Goal: Communication & Community: Ask a question

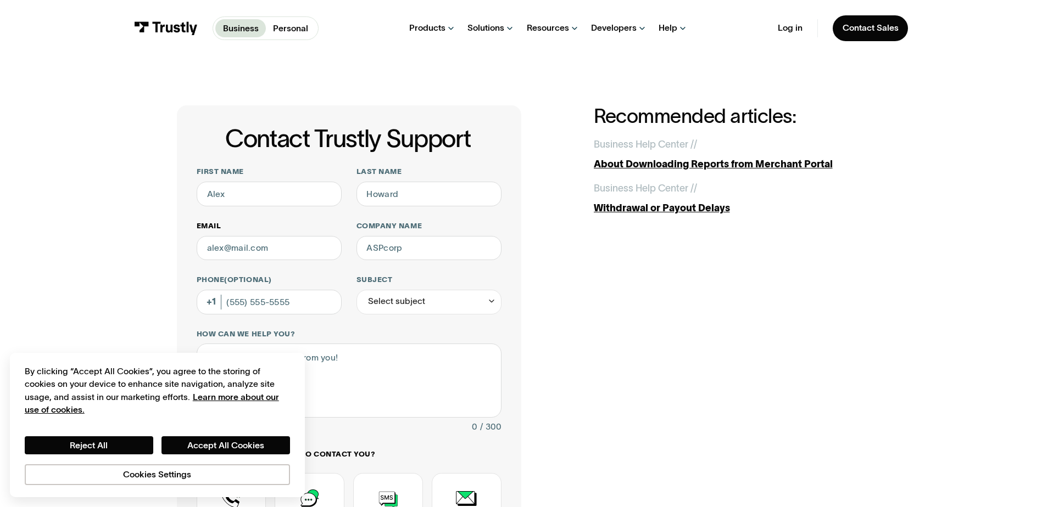
scroll to position [55, 0]
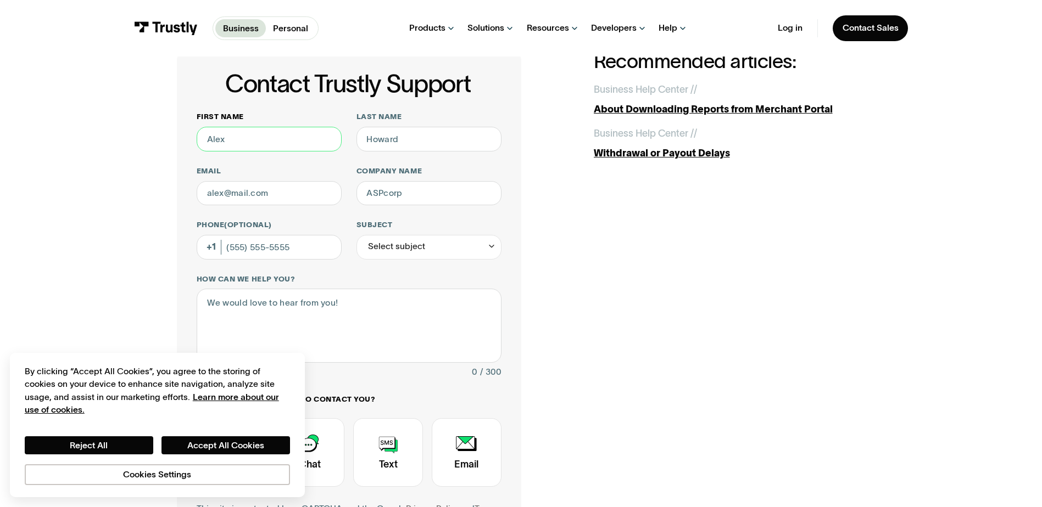
click at [265, 143] on input "First name" at bounding box center [269, 139] width 145 height 25
click at [277, 145] on input "First name" at bounding box center [269, 139] width 145 height 25
click at [277, 145] on input "kanisha" at bounding box center [269, 139] width 145 height 25
type input "k"
type input "Kanisha"
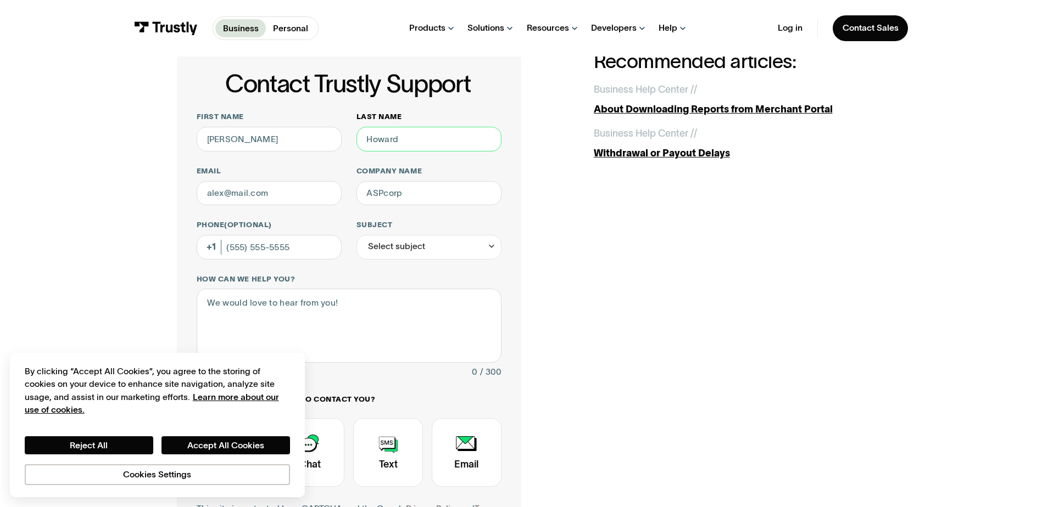
drag, startPoint x: 406, startPoint y: 136, endPoint x: 365, endPoint y: 132, distance: 41.9
click at [365, 132] on input "Last name" at bounding box center [428, 139] width 145 height 25
type input "Pops"
click at [281, 194] on input "Email" at bounding box center [269, 193] width 145 height 25
type input "Kanisha.Pops.c@neopollard.com"
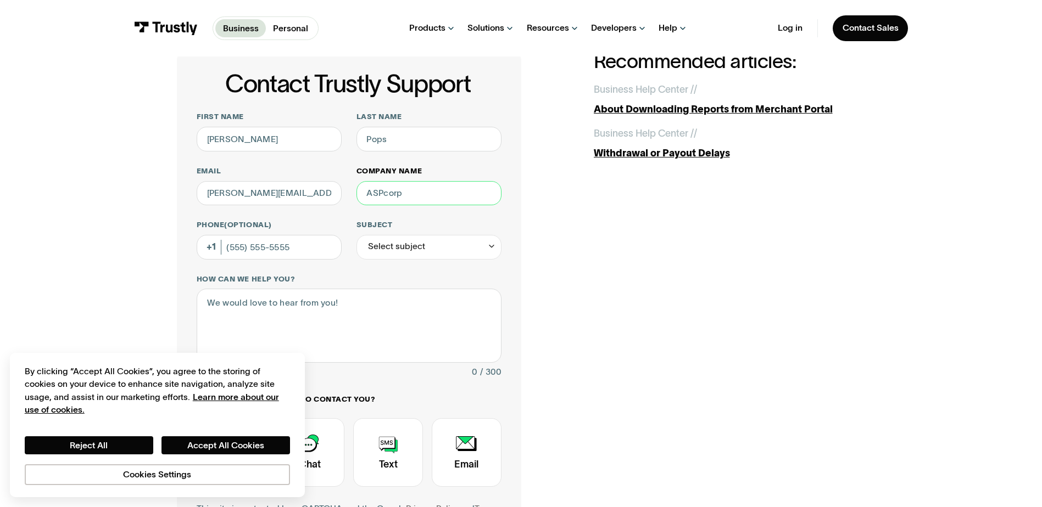
click at [404, 197] on input "Company name" at bounding box center [428, 193] width 145 height 25
type input "Neopollard Interactive"
click at [252, 247] on input "Phone (Optional)" at bounding box center [269, 247] width 145 height 25
click at [473, 248] on div "Select subject" at bounding box center [428, 247] width 145 height 25
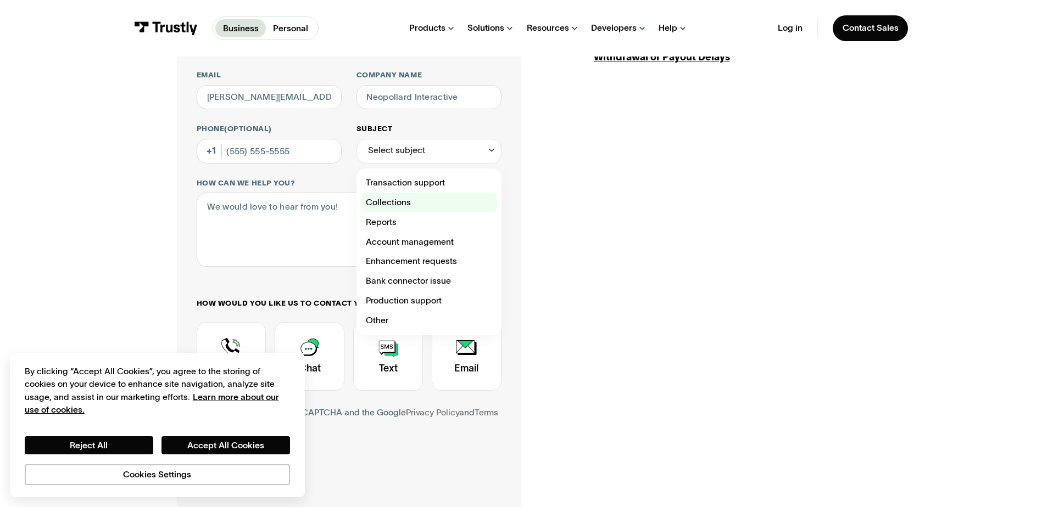
scroll to position [165, 0]
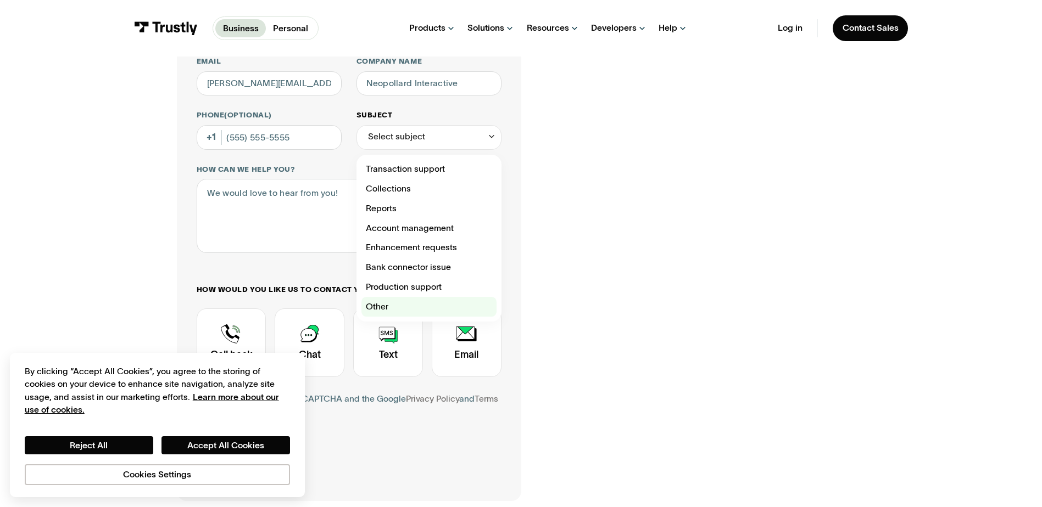
click at [419, 300] on div "Contact Trustly Support" at bounding box center [428, 307] width 135 height 20
type input "*****"
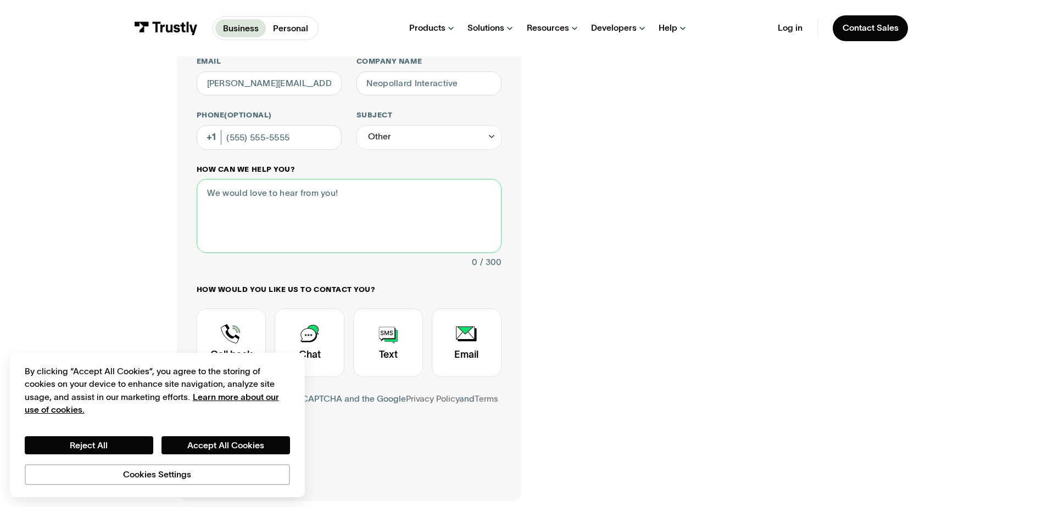
click at [328, 203] on textarea "How can we help you?" at bounding box center [349, 216] width 305 height 74
click at [364, 198] on textarea "How can we help you?" at bounding box center [349, 216] width 305 height 74
click at [264, 211] on textarea "User is unable to access Trustly Portal, password resets are not working," at bounding box center [349, 216] width 305 height 74
click at [387, 196] on textarea "User is unable to access Trustly Portal, password resets are not working when t…" at bounding box center [349, 216] width 305 height 74
click at [371, 202] on textarea "User is unable to access Trustly Portal, password resets are not working when t…" at bounding box center [349, 216] width 305 height 74
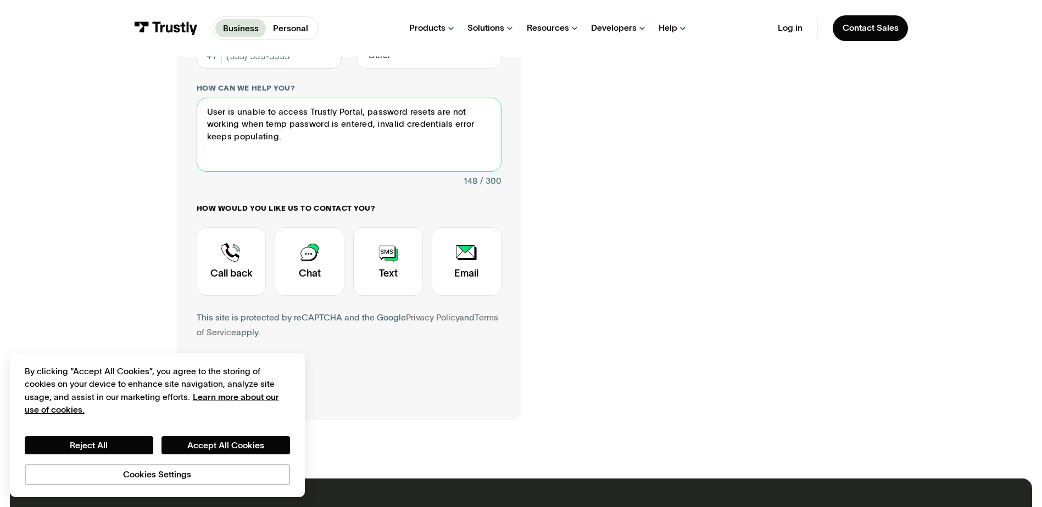
scroll to position [329, 0]
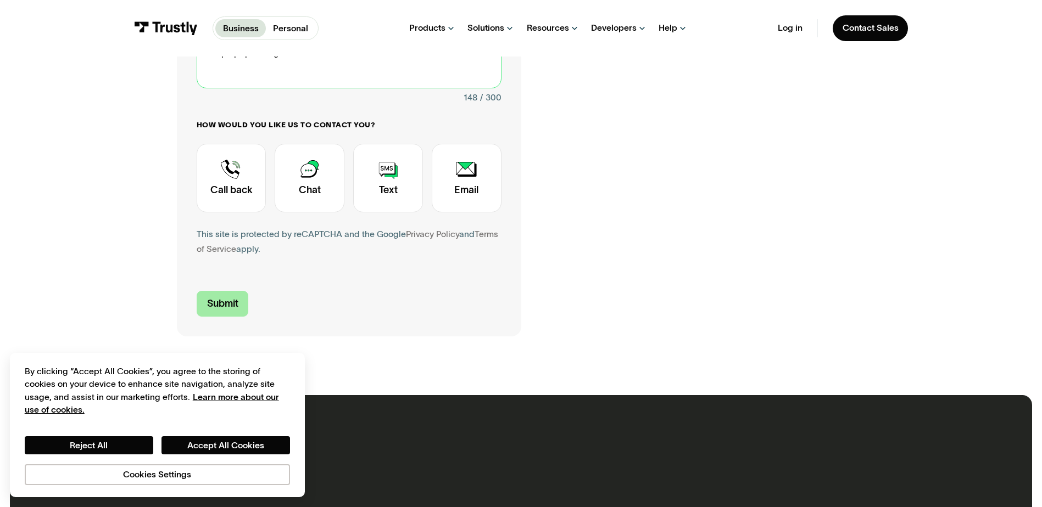
type textarea "User is unable to access Trustly Portal, password resets are not working when t…"
click at [211, 298] on input "Submit" at bounding box center [223, 304] width 52 height 26
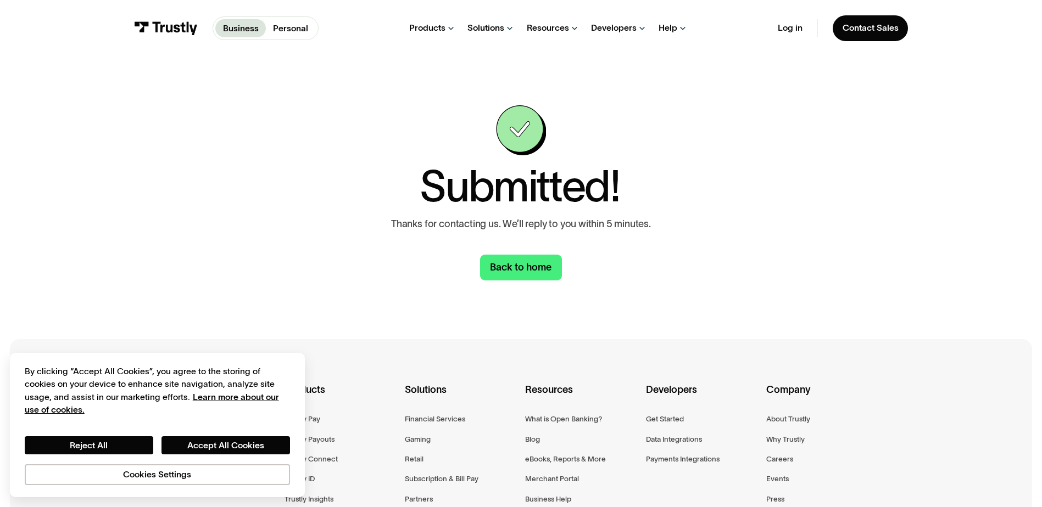
drag, startPoint x: 823, startPoint y: 253, endPoint x: 671, endPoint y: 315, distance: 164.3
click at [823, 253] on div "Submitted! Thanks for contacting us. We’ll reply to you within 5 minutes. Back …" at bounding box center [521, 193] width 993 height 273
click at [231, 440] on button "Accept All Cookies" at bounding box center [225, 446] width 129 height 19
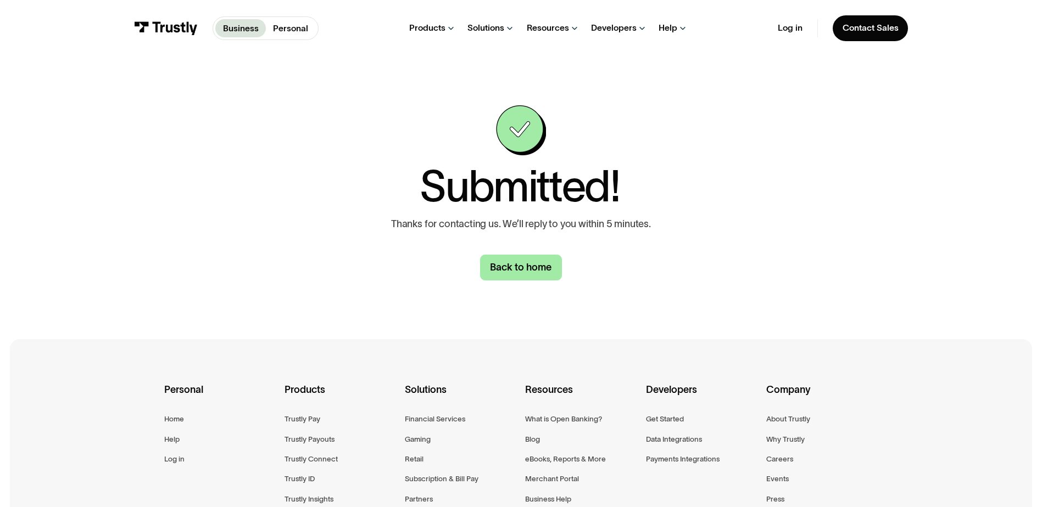
click at [530, 267] on link "Back to home" at bounding box center [521, 268] width 82 height 26
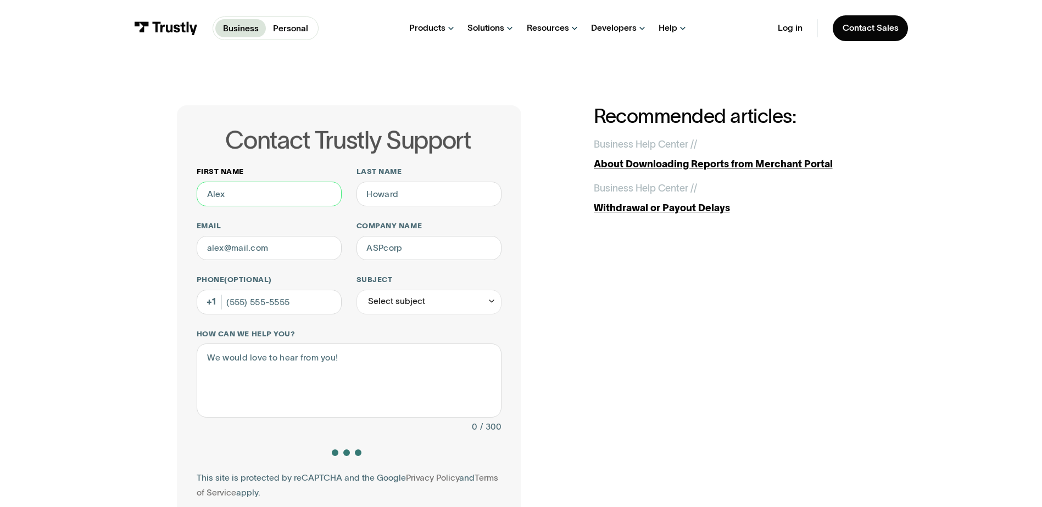
click at [284, 200] on input "First name" at bounding box center [269, 194] width 145 height 25
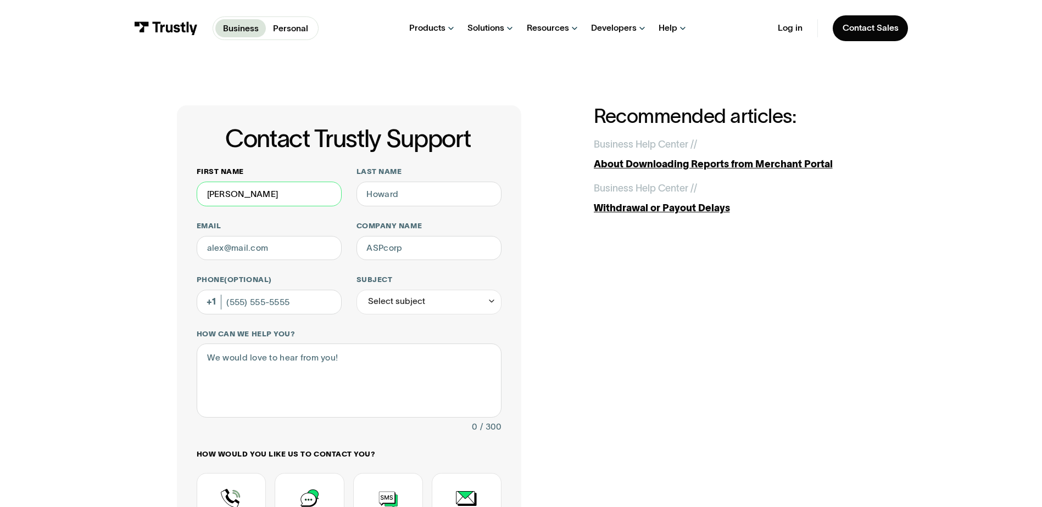
type input "LaChina"
type input "Harris"
type input "Lachina.Harris@neopollard.com"
type input "Neopollard Interactive"
type input "*****"
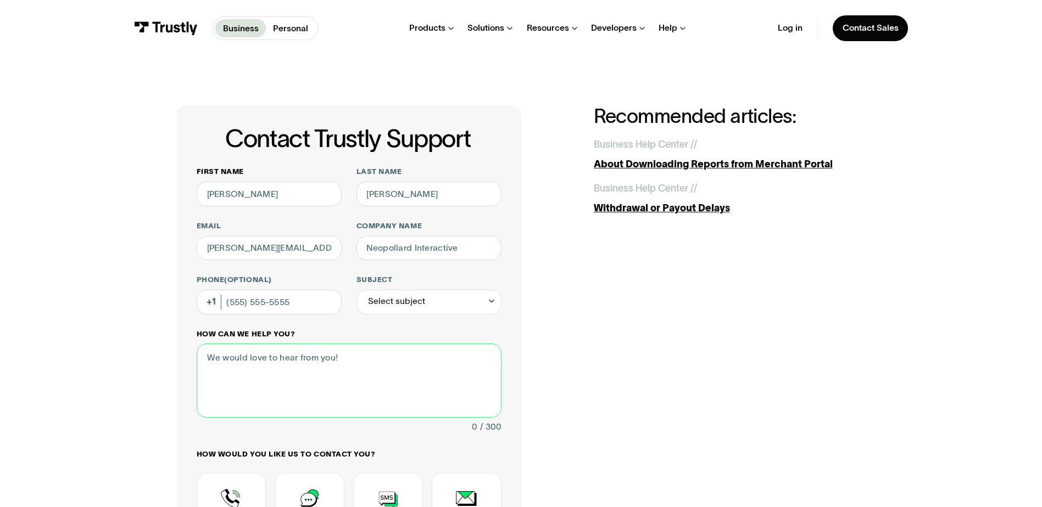
click at [260, 365] on textarea "How can we help you?" at bounding box center [349, 381] width 305 height 74
click at [289, 357] on textarea "User cannot access portal. Password resets and entry are not working, invalid c…" at bounding box center [349, 381] width 305 height 74
click at [286, 358] on textarea "User cannot access portal. Password resets and entry are not working, invalid c…" at bounding box center [349, 381] width 305 height 74
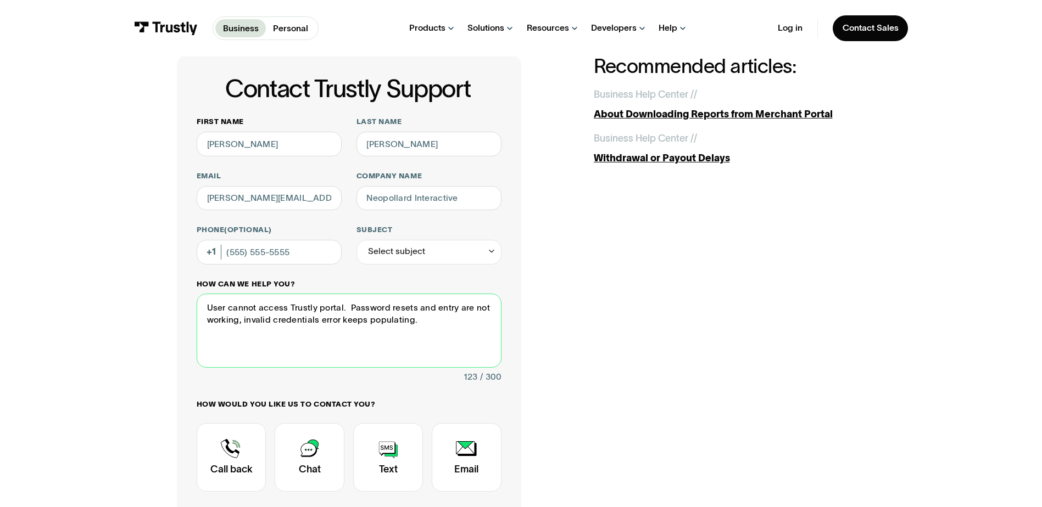
scroll to position [110, 0]
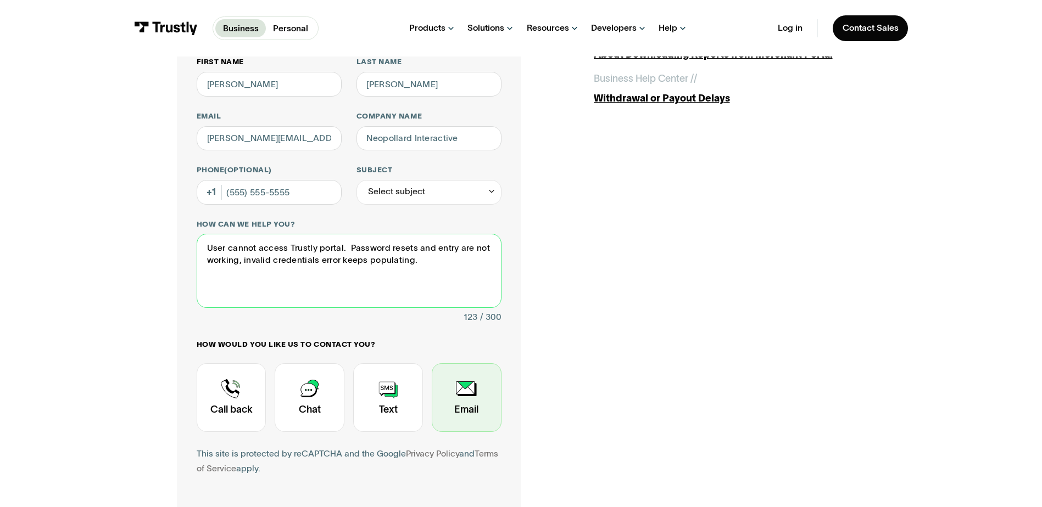
type textarea "User cannot access Trustly portal. Password resets and entry are not working, i…"
drag, startPoint x: 471, startPoint y: 404, endPoint x: 322, endPoint y: 485, distance: 169.6
click at [469, 404] on div "Contact Trustly Support" at bounding box center [467, 398] width 70 height 69
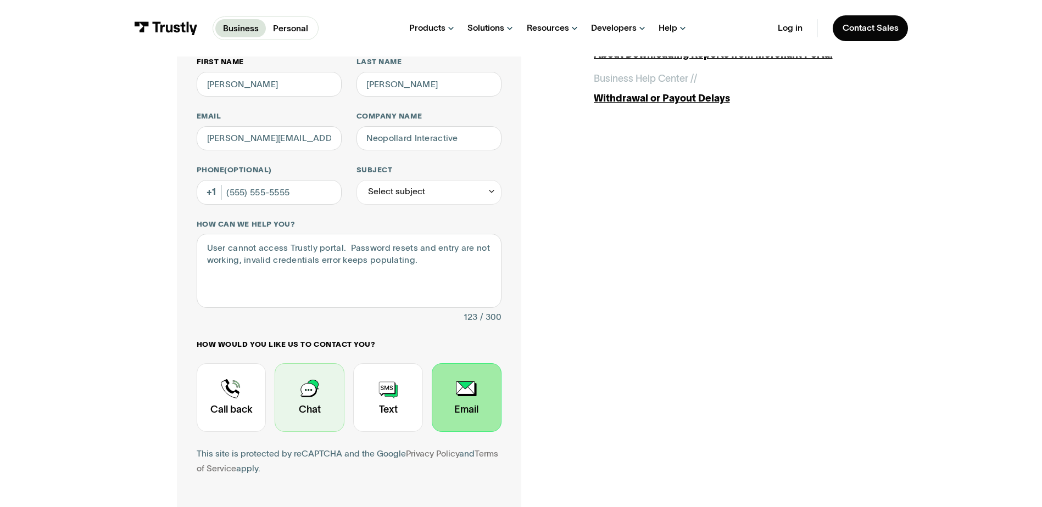
scroll to position [329, 0]
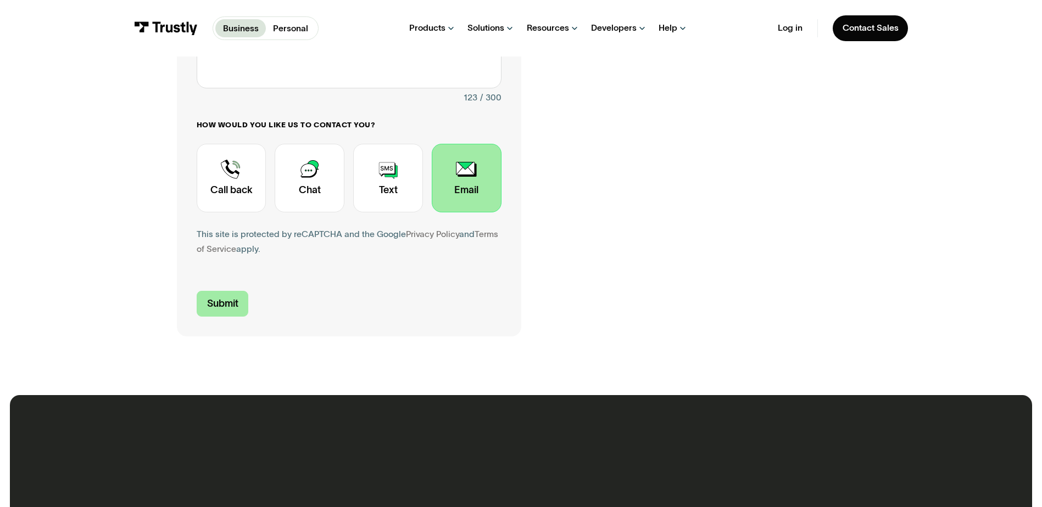
click at [233, 304] on input "Submit" at bounding box center [223, 304] width 52 height 26
